Goal: Transaction & Acquisition: Purchase product/service

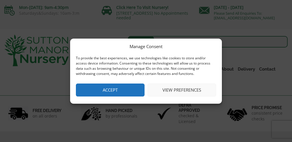
click at [127, 89] on button "Accept" at bounding box center [110, 90] width 69 height 13
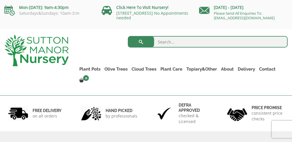
click at [183, 39] on input "search" at bounding box center [208, 42] width 160 height 12
type input "y"
type input "yucca"
click at [128, 36] on button "submit" at bounding box center [141, 42] width 26 height 12
